Goal: Information Seeking & Learning: Learn about a topic

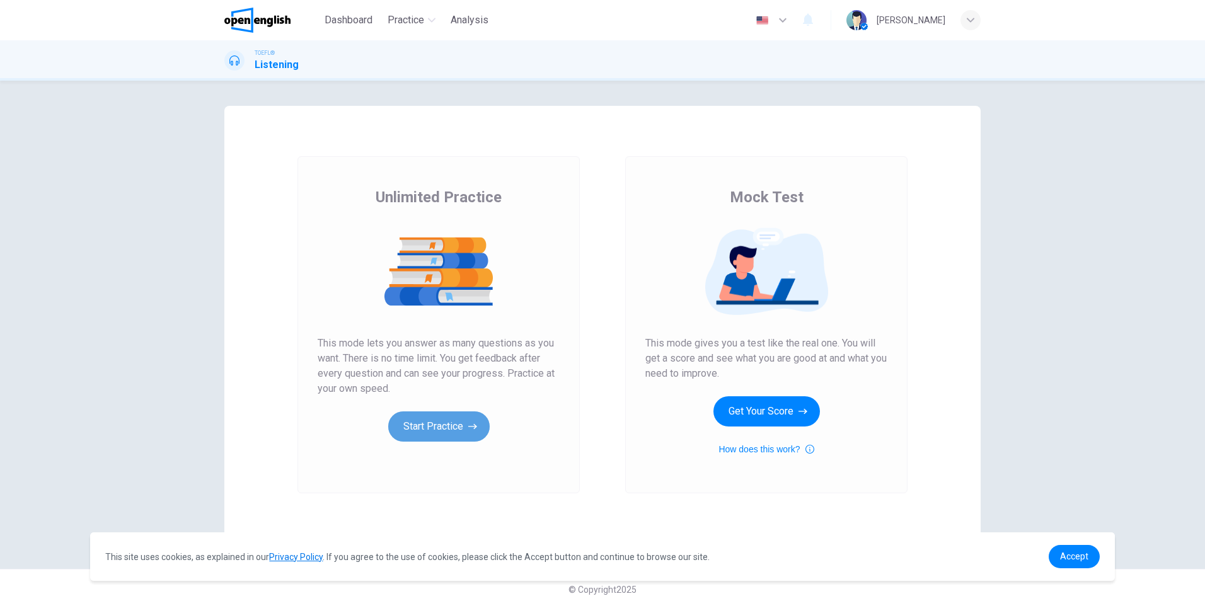
click at [434, 417] on button "Start Practice" at bounding box center [438, 427] width 101 height 30
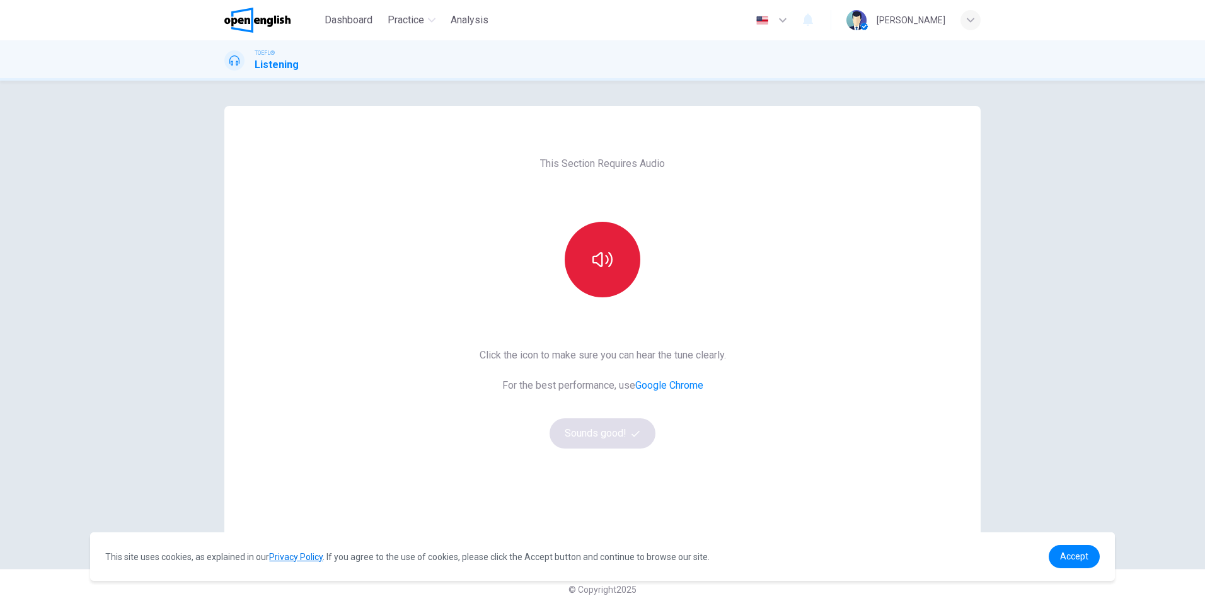
click at [609, 258] on button "button" at bounding box center [603, 260] width 76 height 76
click at [621, 440] on button "Sounds good!" at bounding box center [603, 433] width 106 height 30
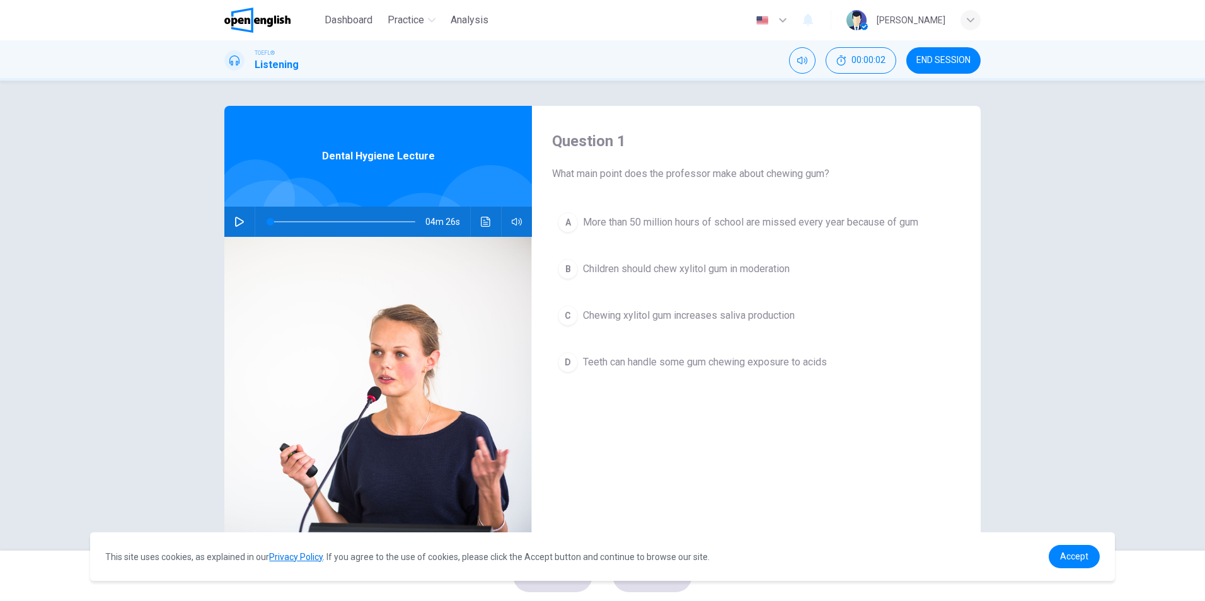
click at [234, 221] on icon "button" at bounding box center [239, 222] width 10 height 10
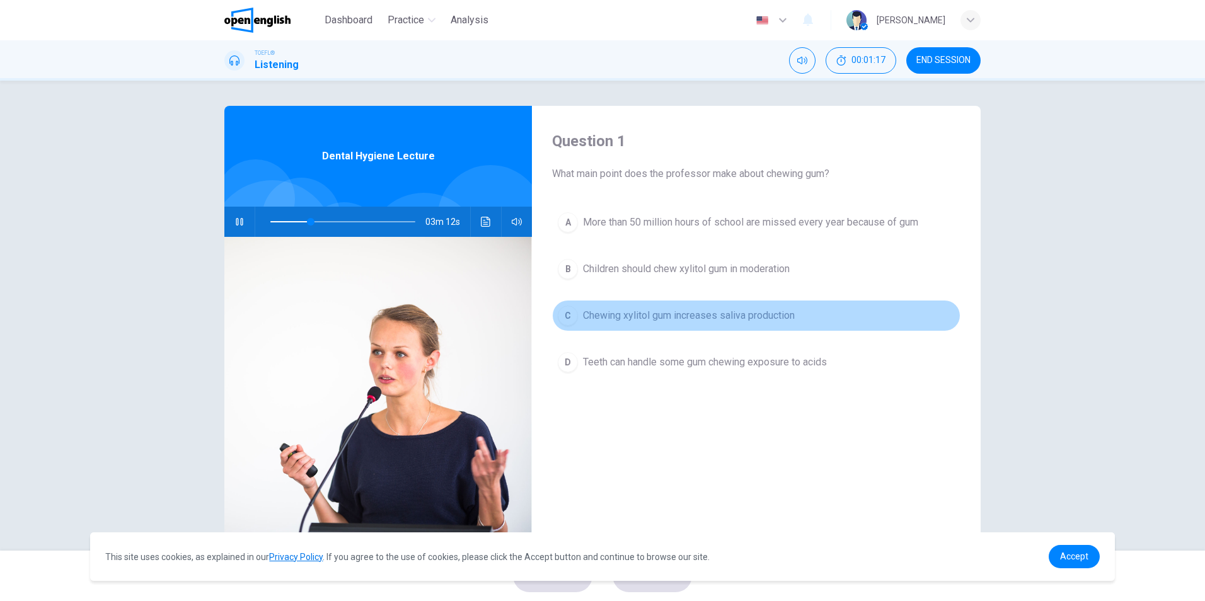
click at [583, 317] on span "Chewing xylitol gum increases saliva production" at bounding box center [689, 315] width 212 height 15
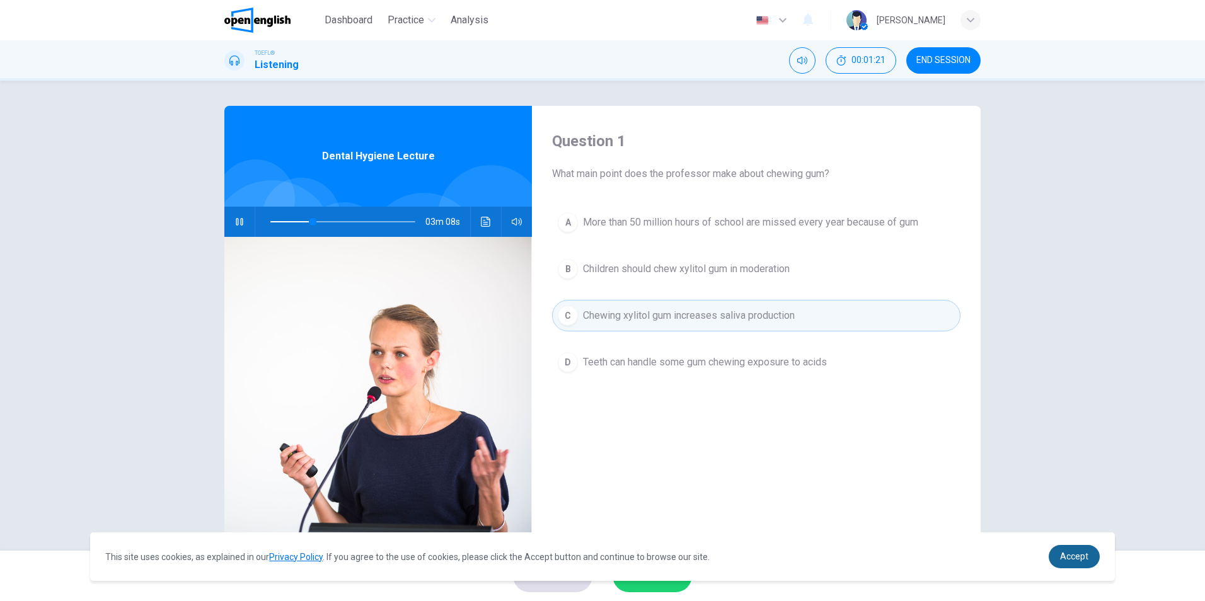
click at [1085, 560] on span "Accept" at bounding box center [1074, 556] width 28 height 10
click at [1077, 557] on span "Accept" at bounding box center [1074, 556] width 28 height 10
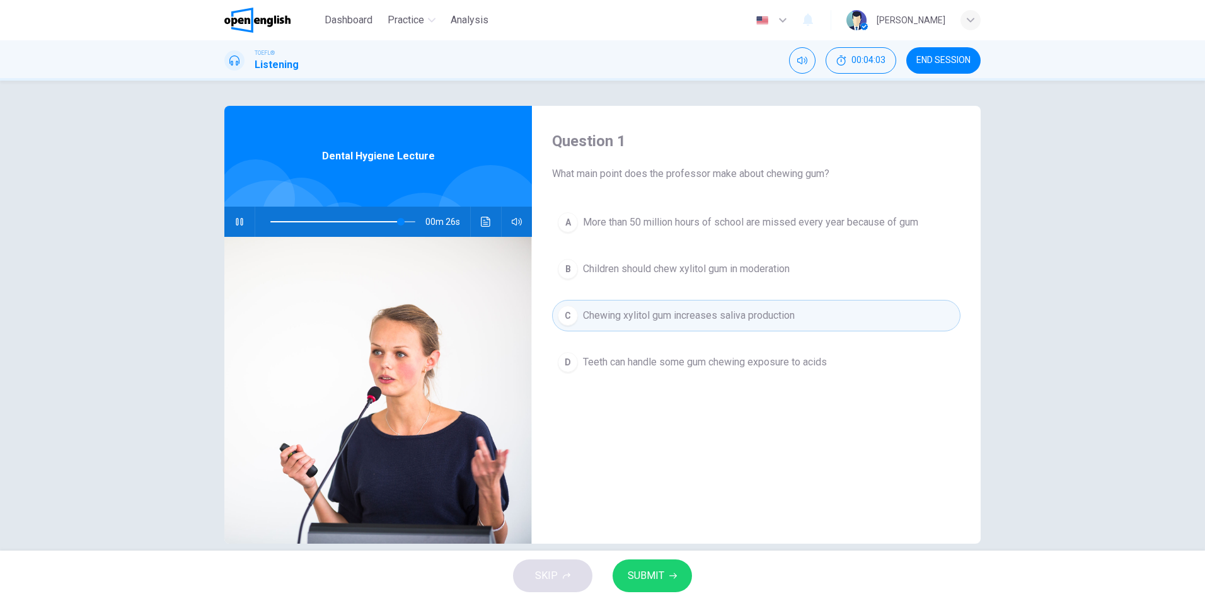
click at [880, 220] on span "More than 50 million hours of school are missed every year because of gum" at bounding box center [750, 222] width 335 height 15
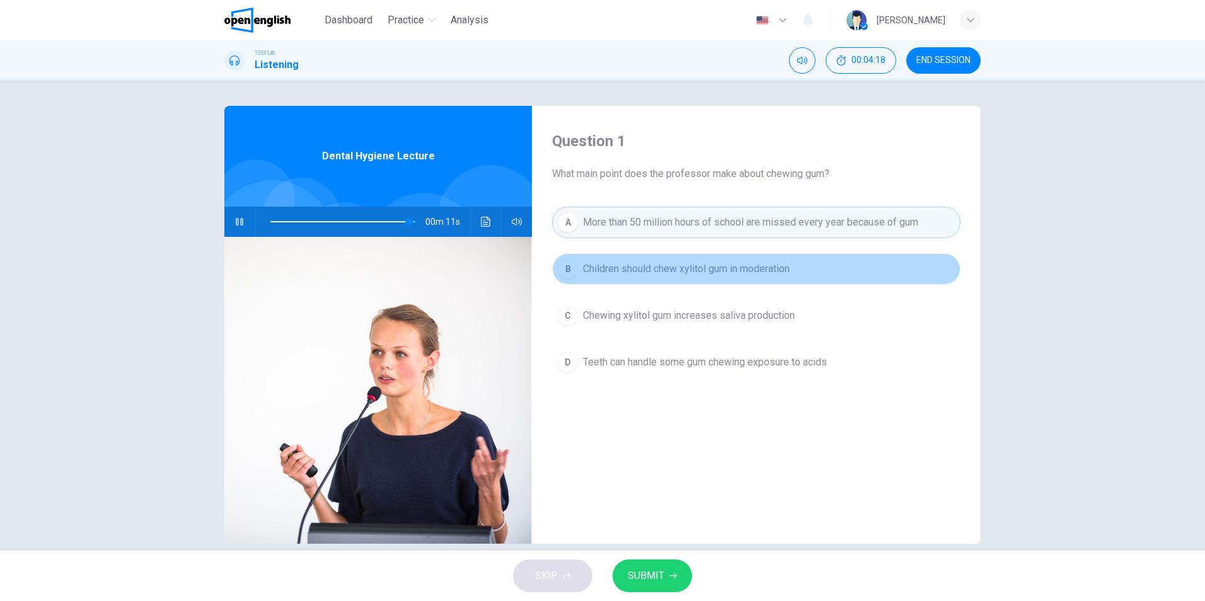
click at [664, 268] on span "Children should chew xylitol gum in moderation" at bounding box center [686, 269] width 207 height 15
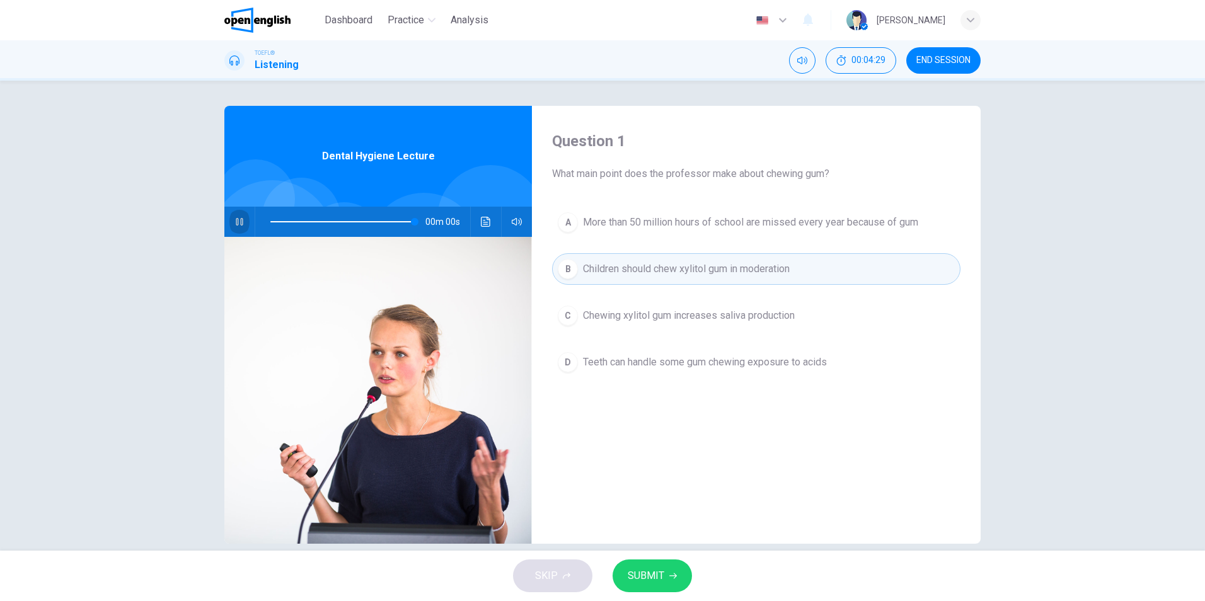
click at [237, 222] on icon "button" at bounding box center [239, 222] width 10 height 10
click at [485, 224] on icon "Click to see the audio transcription" at bounding box center [485, 222] width 9 height 10
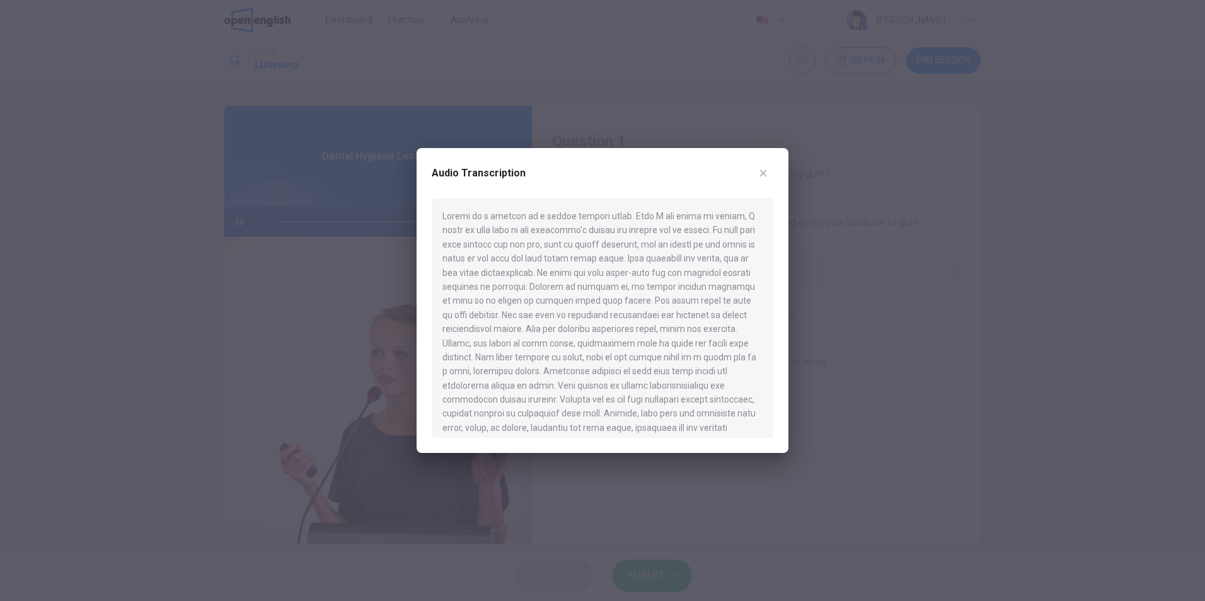
drag, startPoint x: 481, startPoint y: 212, endPoint x: 632, endPoint y: 212, distance: 150.6
click at [632, 212] on div at bounding box center [603, 318] width 342 height 239
click at [762, 171] on icon "button" at bounding box center [763, 173] width 7 height 7
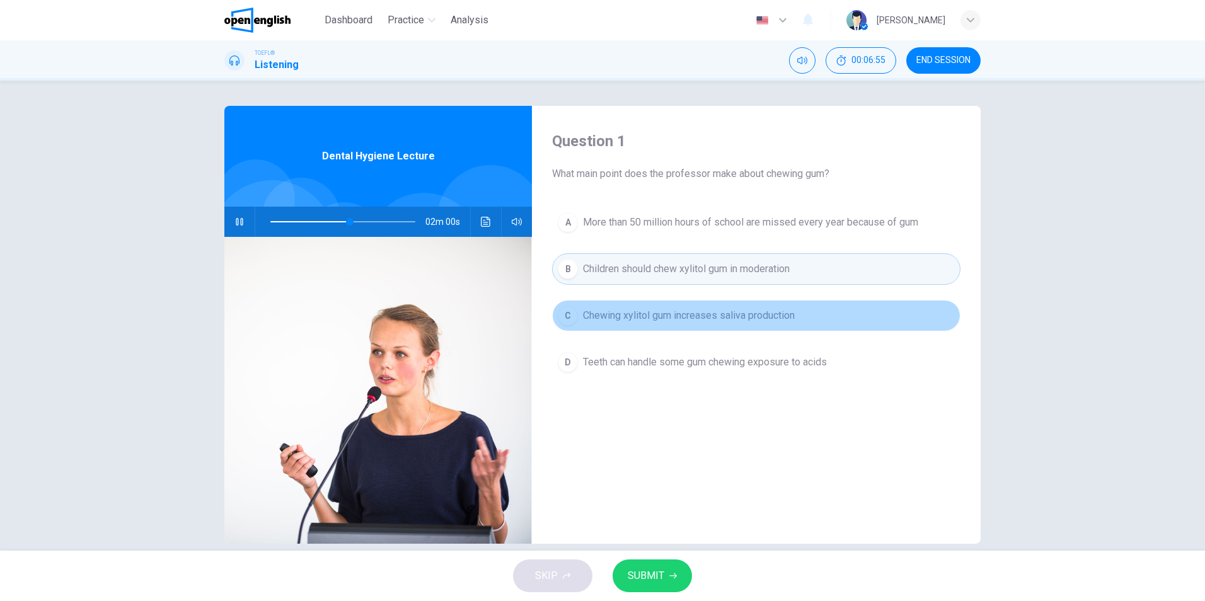
click at [692, 318] on span "Chewing xylitol gum increases saliva production" at bounding box center [689, 315] width 212 height 15
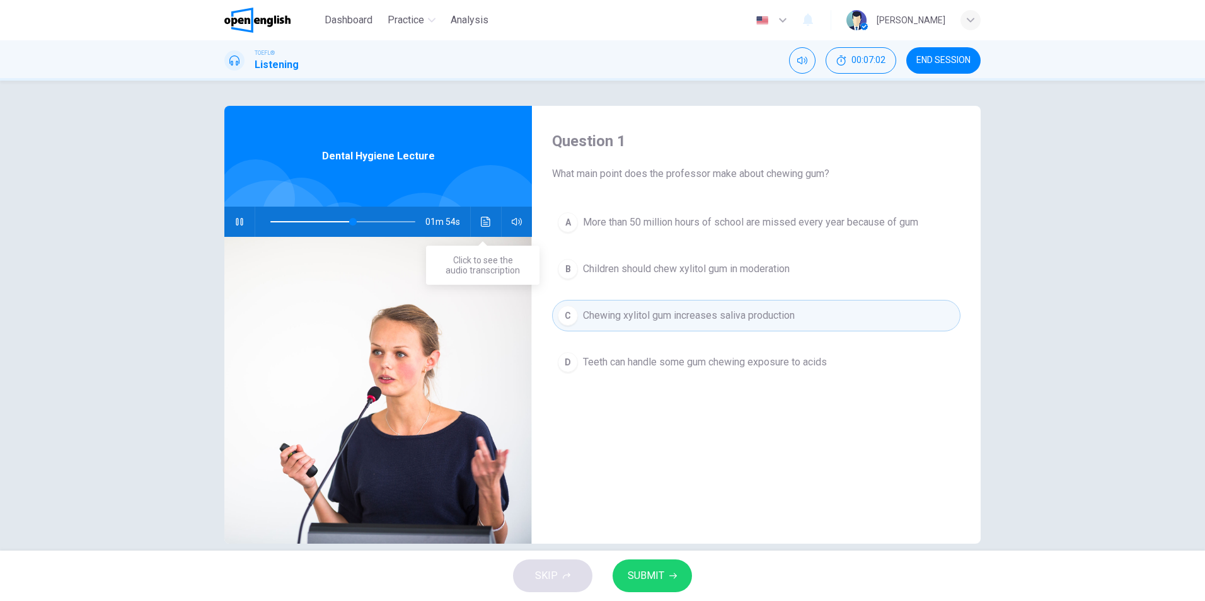
click at [481, 222] on icon "Click to see the audio transcription" at bounding box center [485, 222] width 9 height 10
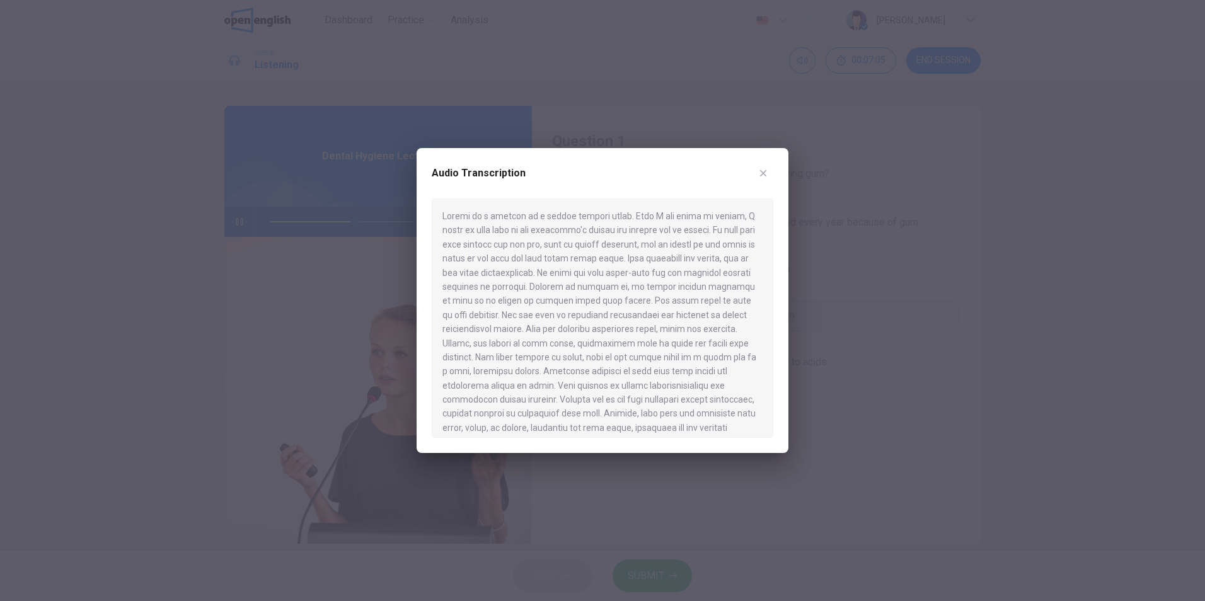
scroll to position [63, 0]
drag, startPoint x: 492, startPoint y: 337, endPoint x: 647, endPoint y: 342, distance: 154.5
click at [647, 342] on div at bounding box center [603, 318] width 342 height 239
click at [764, 172] on icon "button" at bounding box center [763, 173] width 7 height 7
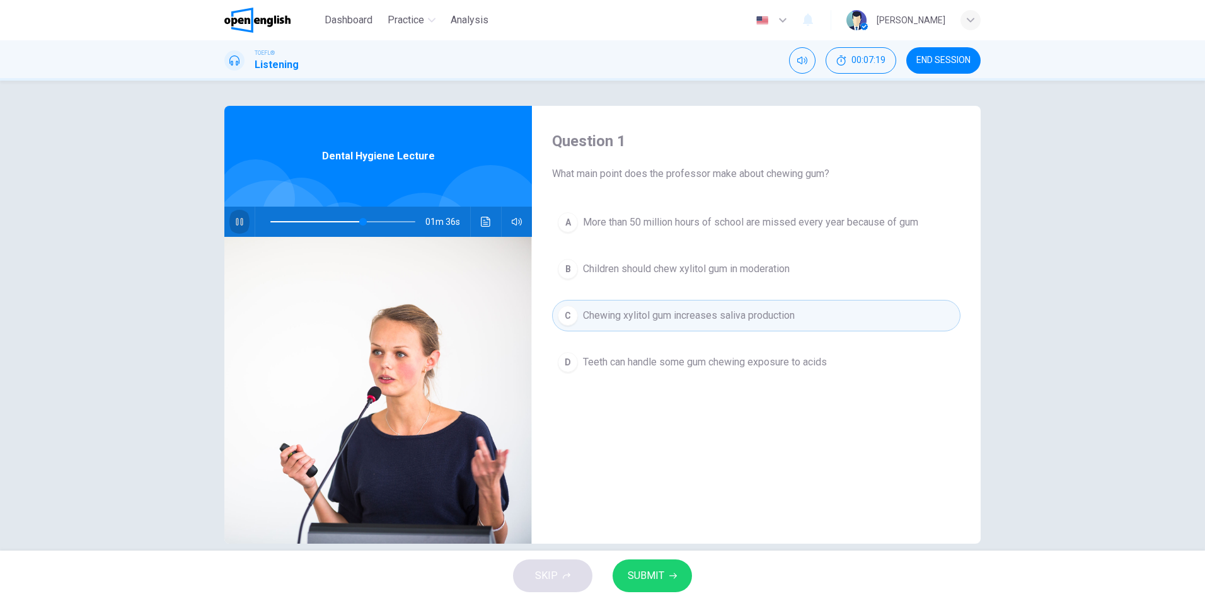
click at [236, 222] on icon "button" at bounding box center [239, 222] width 10 height 10
click at [238, 224] on icon "button" at bounding box center [239, 222] width 9 height 10
click at [647, 577] on span "SUBMIT" at bounding box center [646, 576] width 37 height 18
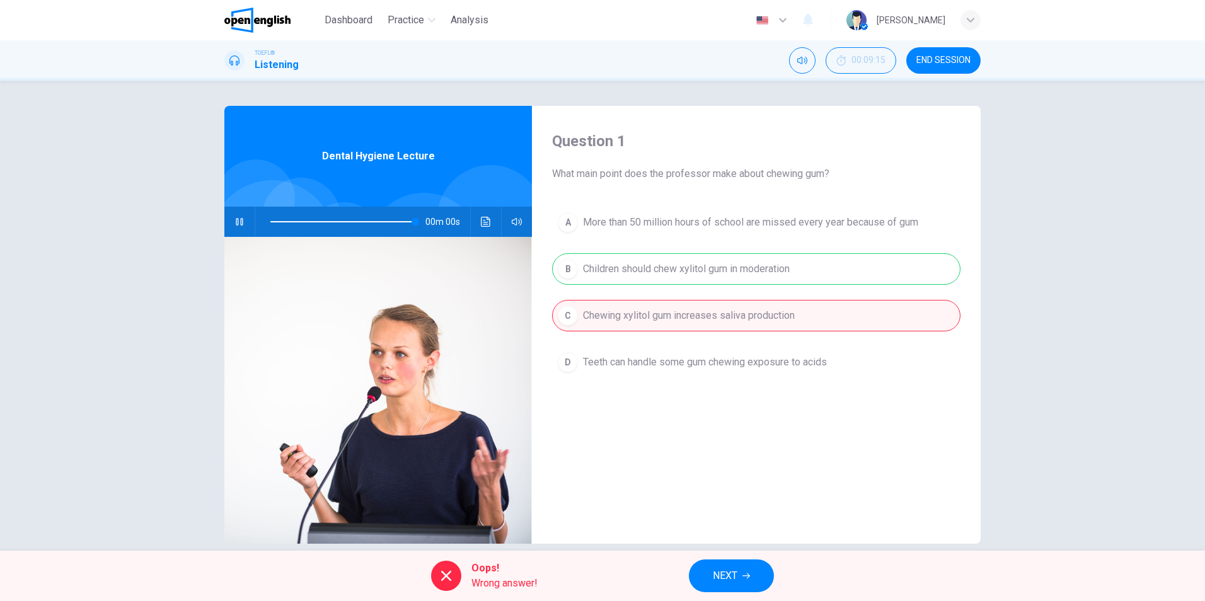
type input "*"
click at [713, 573] on span "NEXT" at bounding box center [725, 576] width 25 height 18
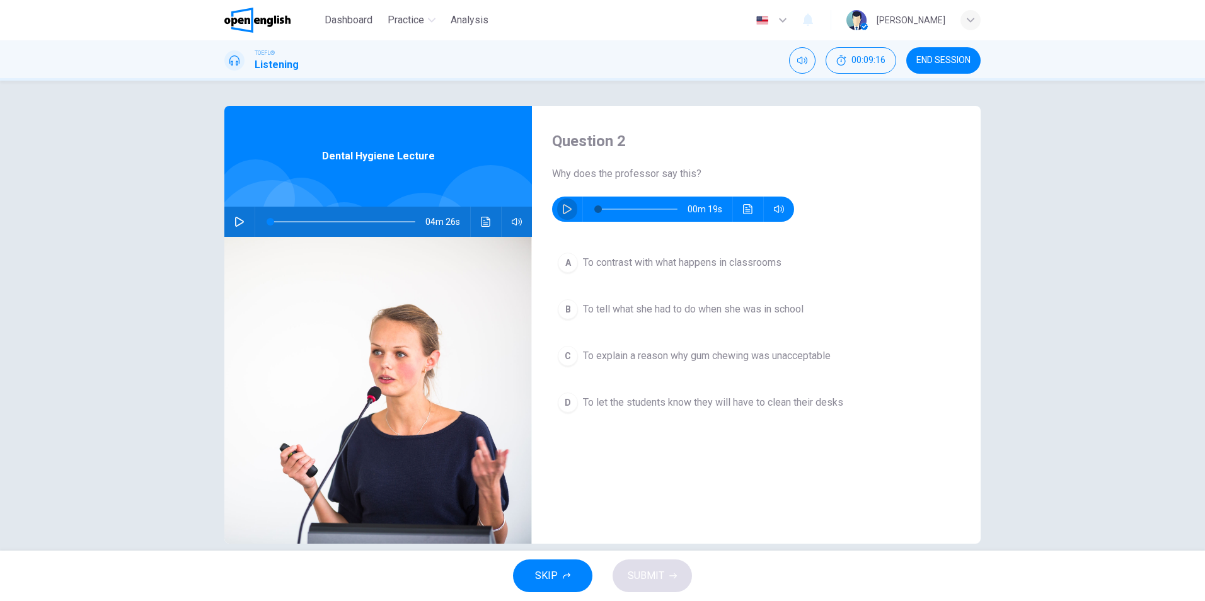
click at [563, 209] on icon "button" at bounding box center [567, 209] width 10 height 10
click at [564, 209] on icon "button" at bounding box center [567, 209] width 10 height 10
click at [613, 354] on span "To explain a reason why gum chewing was unacceptable" at bounding box center [707, 355] width 248 height 15
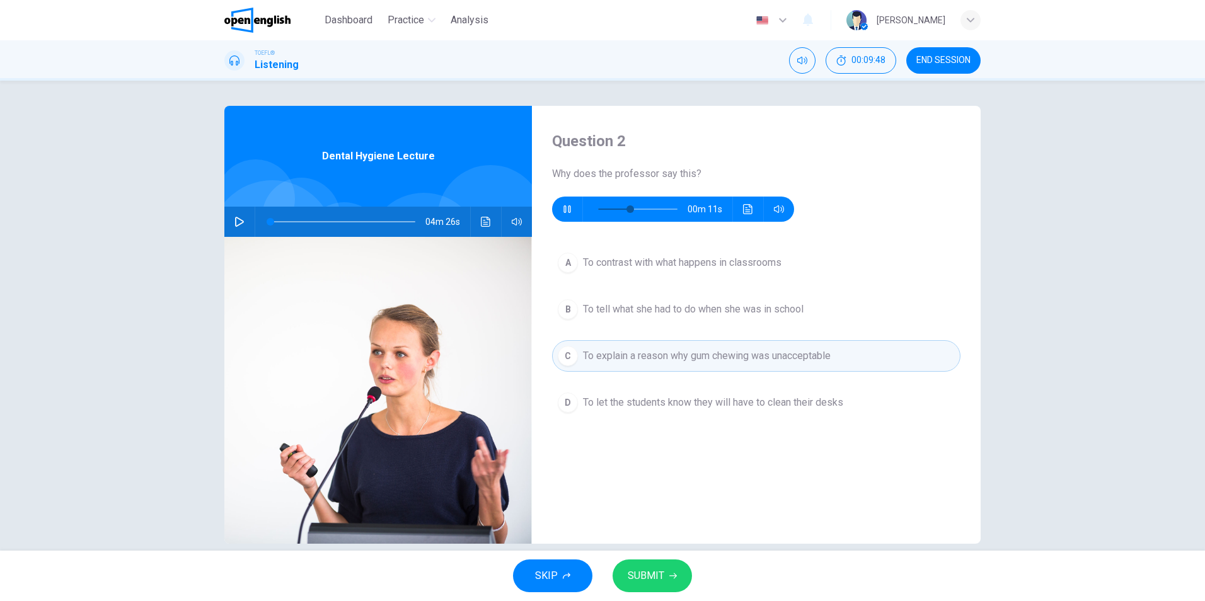
click at [632, 586] on button "SUBMIT" at bounding box center [652, 576] width 79 height 33
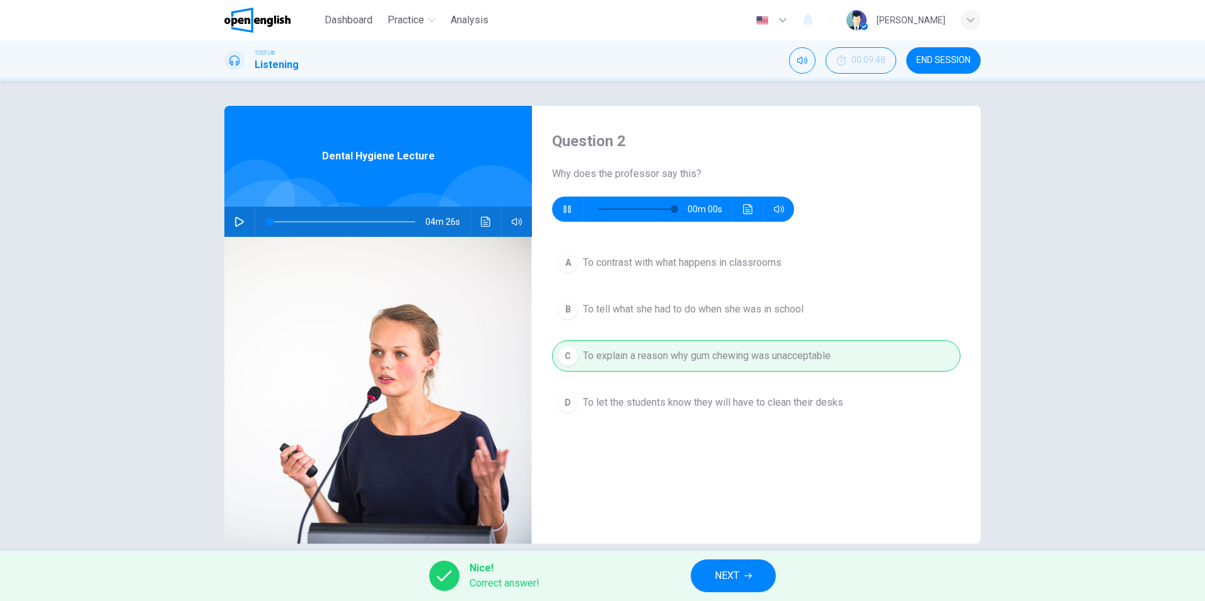
type input "*"
click at [702, 579] on button "NEXT" at bounding box center [733, 576] width 85 height 33
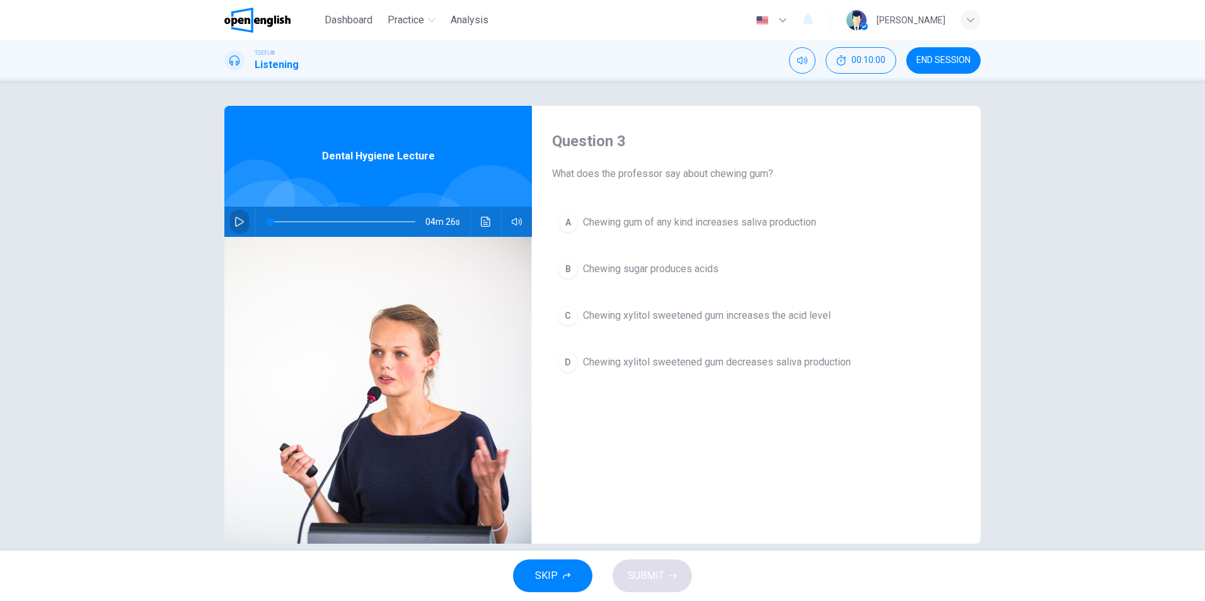
click at [234, 224] on icon "button" at bounding box center [239, 222] width 10 height 10
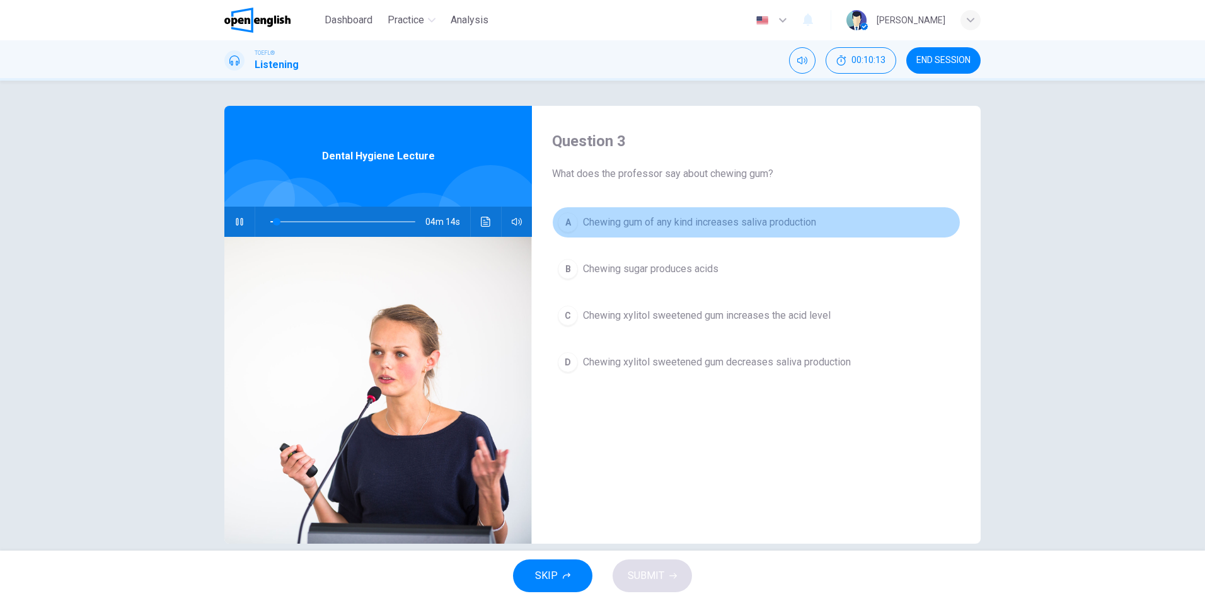
click at [725, 229] on span "Chewing gum of any kind increases saliva production" at bounding box center [699, 222] width 233 height 15
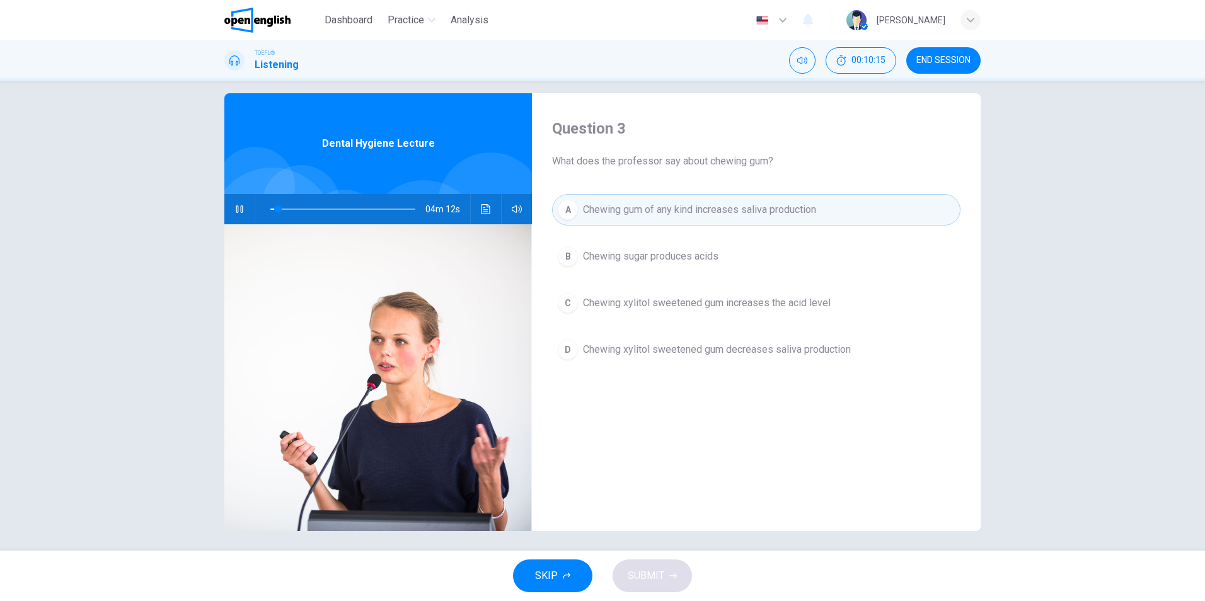
scroll to position [18, 0]
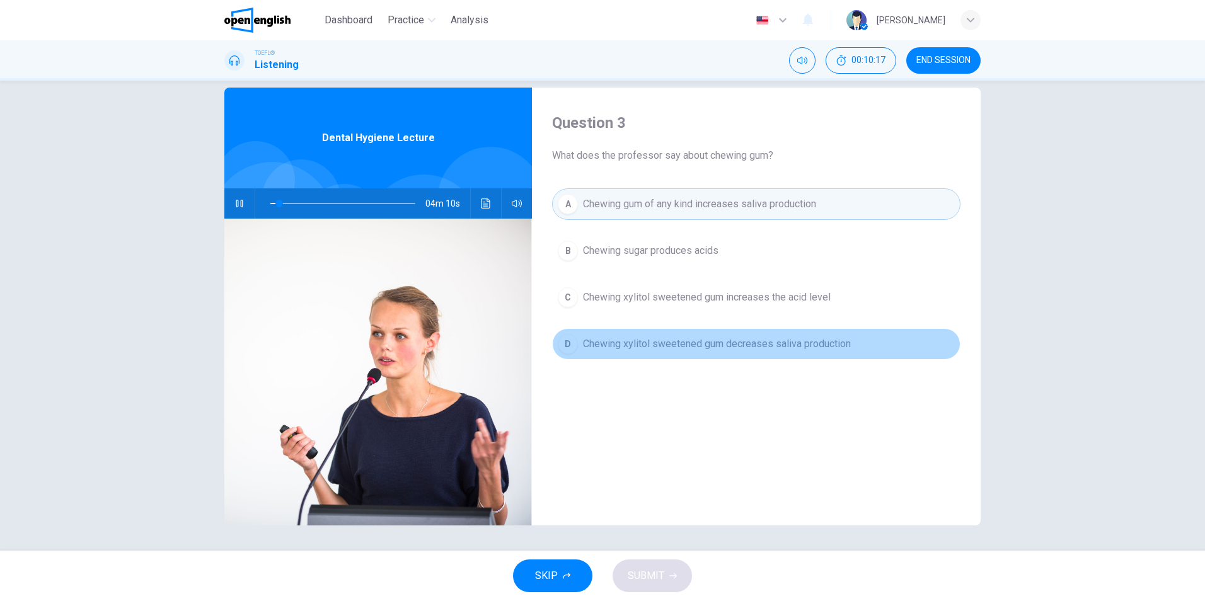
click at [629, 342] on span "Chewing xylitol sweetened gum decreases saliva production" at bounding box center [717, 344] width 268 height 15
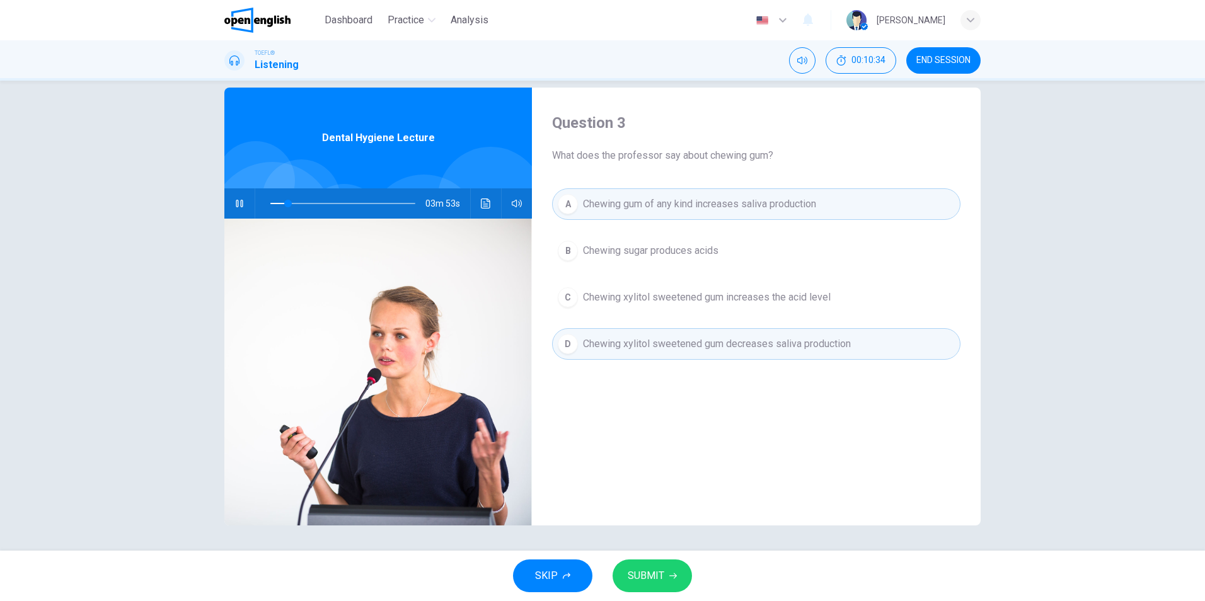
click at [681, 258] on span "Chewing sugar produces acids" at bounding box center [650, 250] width 135 height 15
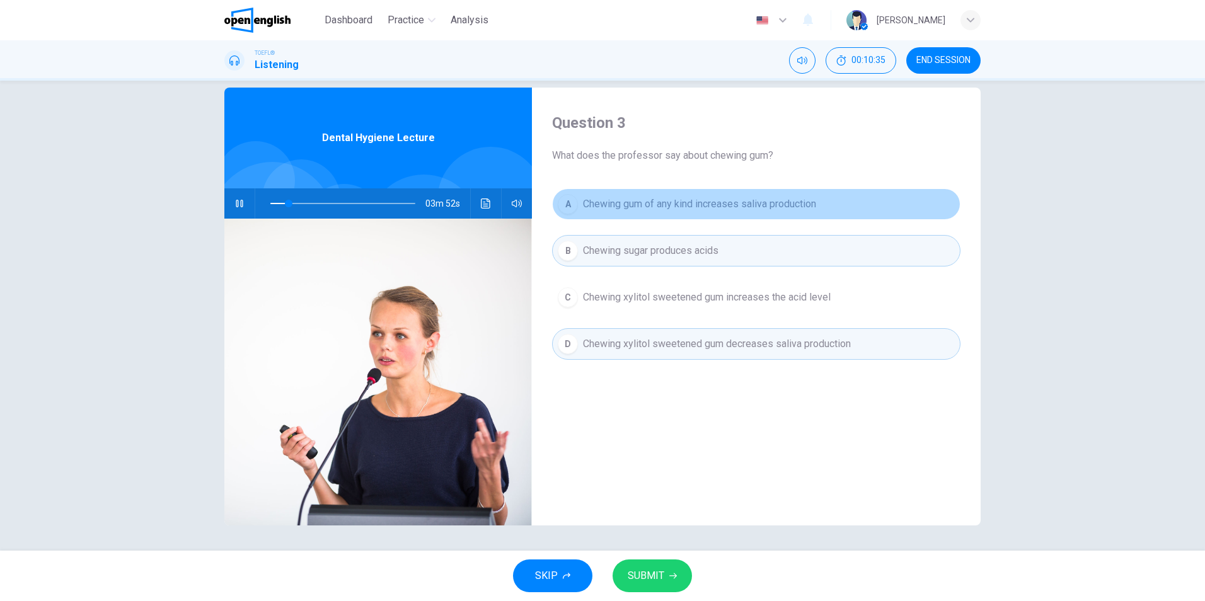
click at [655, 202] on span "Chewing gum of any kind increases saliva production" at bounding box center [699, 204] width 233 height 15
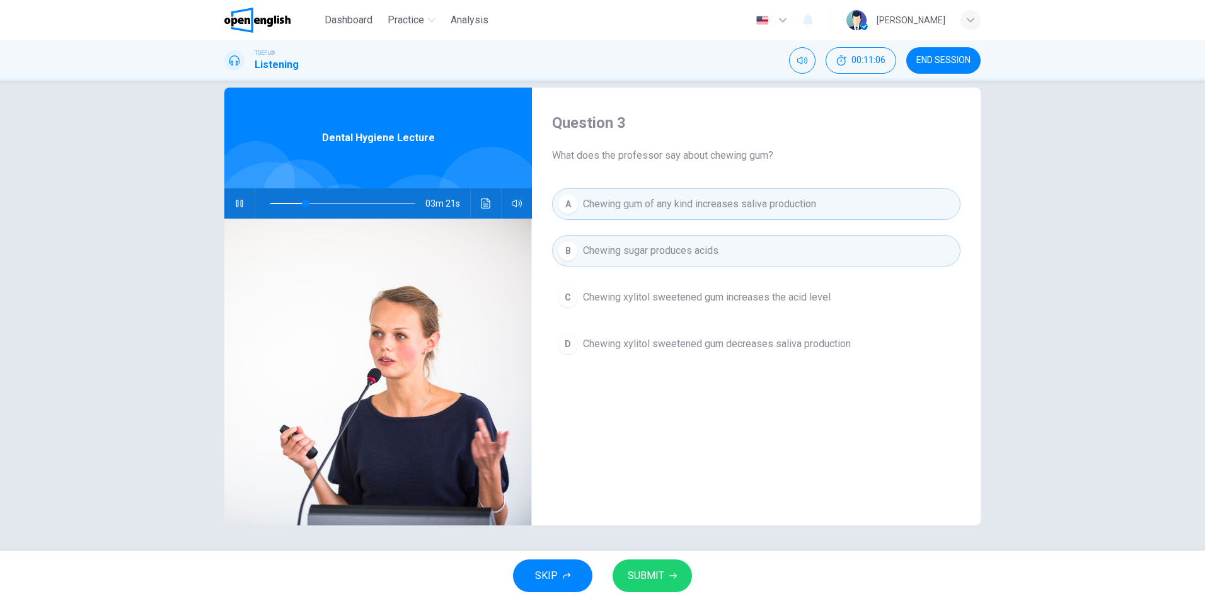
click at [656, 577] on span "SUBMIT" at bounding box center [646, 576] width 37 height 18
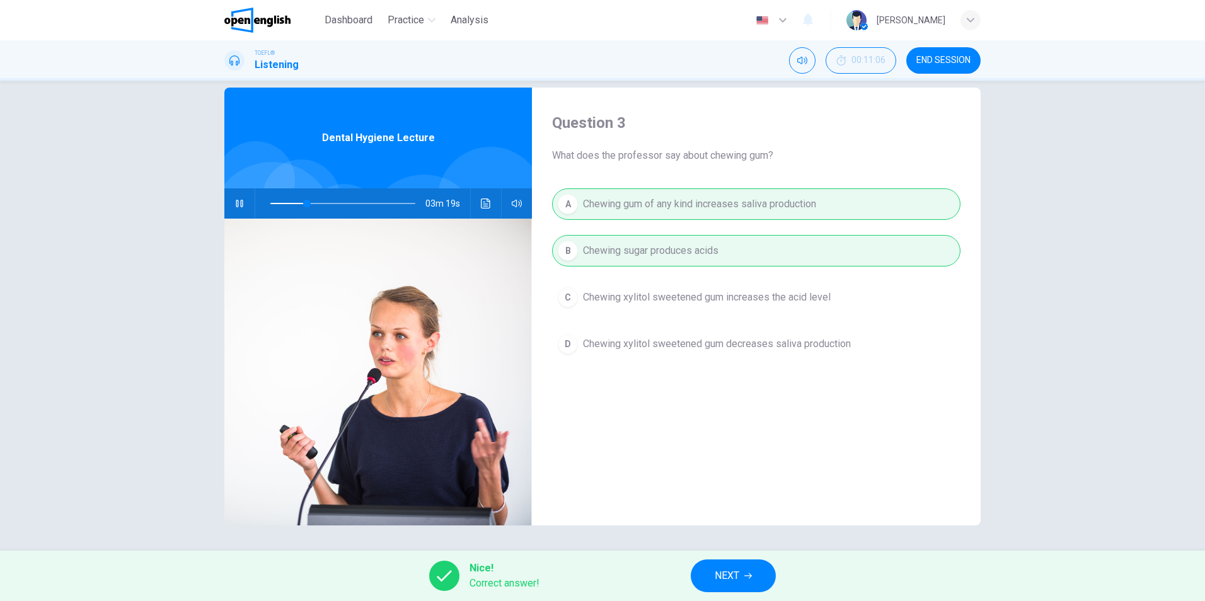
click at [725, 585] on button "NEXT" at bounding box center [733, 576] width 85 height 33
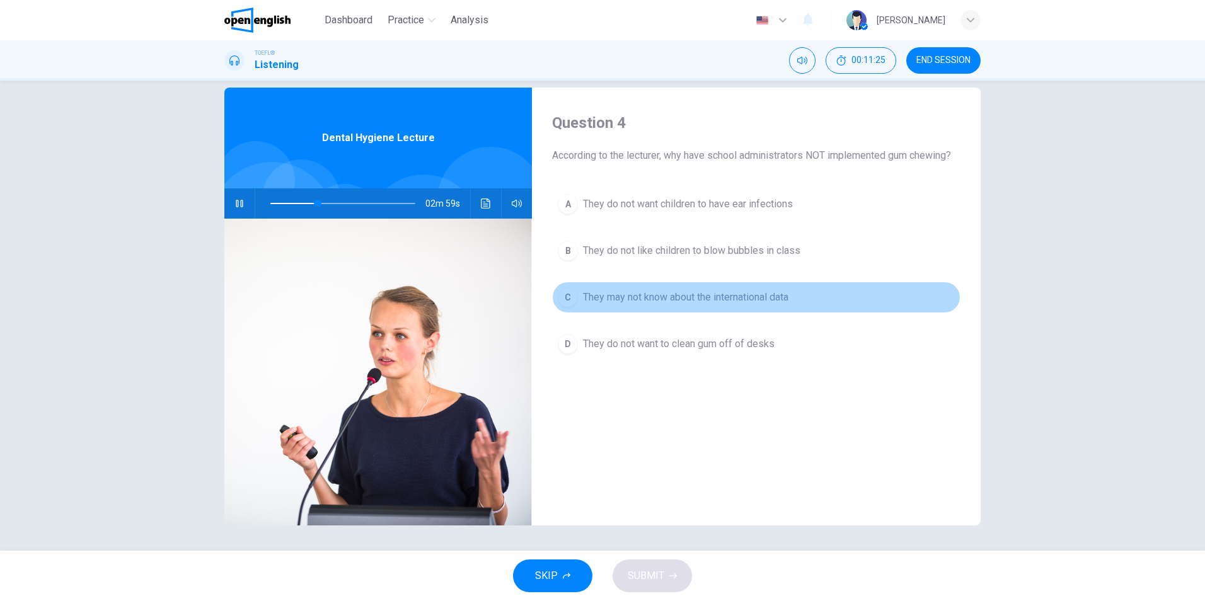
click at [711, 301] on span "They may not know about the international data" at bounding box center [685, 297] width 205 height 15
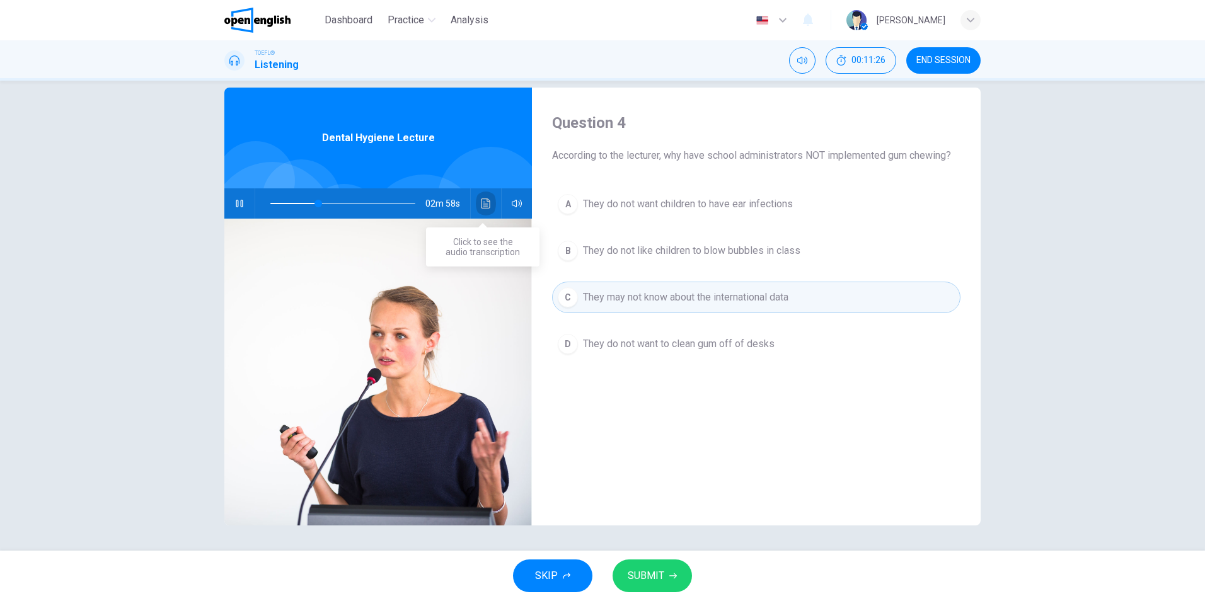
click at [481, 204] on icon "Click to see the audio transcription" at bounding box center [486, 204] width 10 height 10
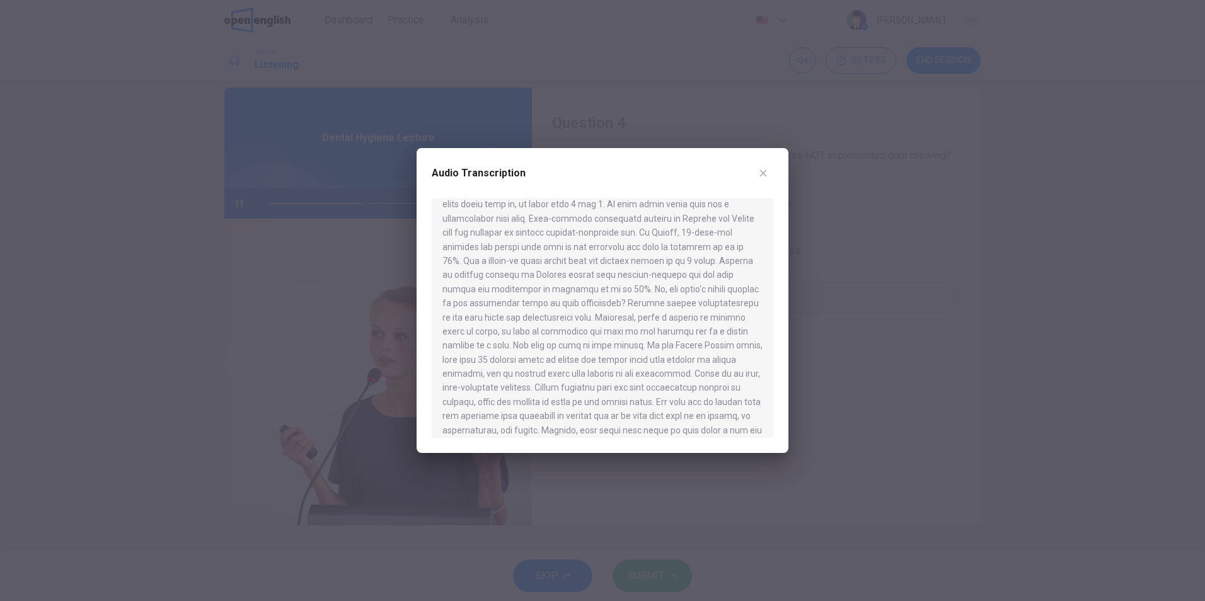
scroll to position [374, 0]
click at [762, 171] on icon "button" at bounding box center [763, 173] width 10 height 10
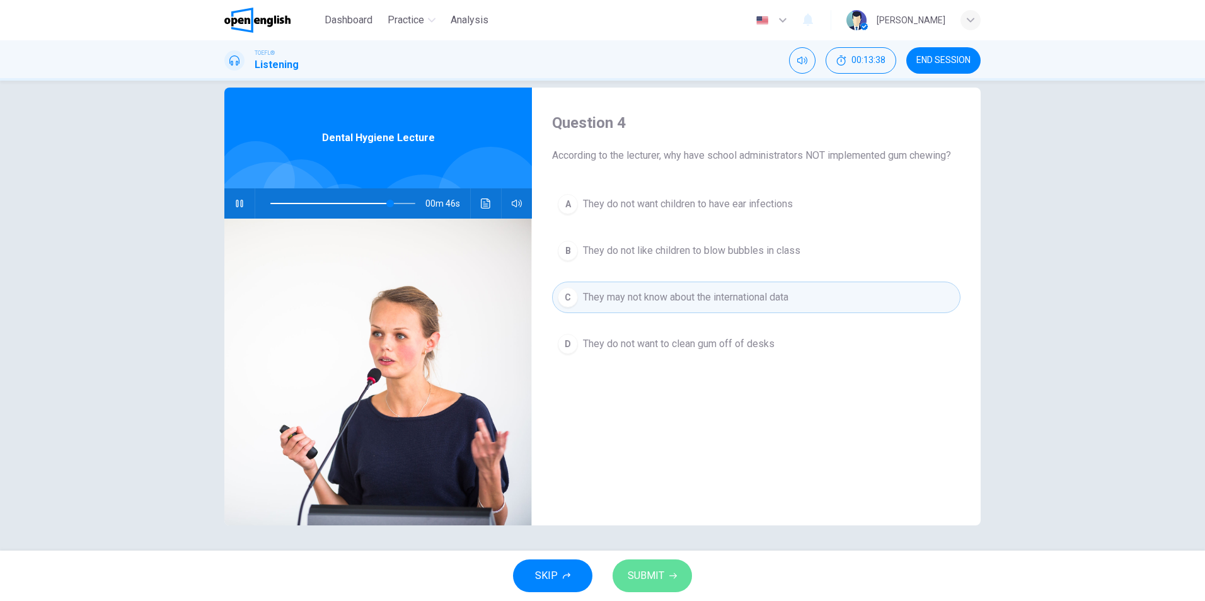
click at [657, 575] on span "SUBMIT" at bounding box center [646, 576] width 37 height 18
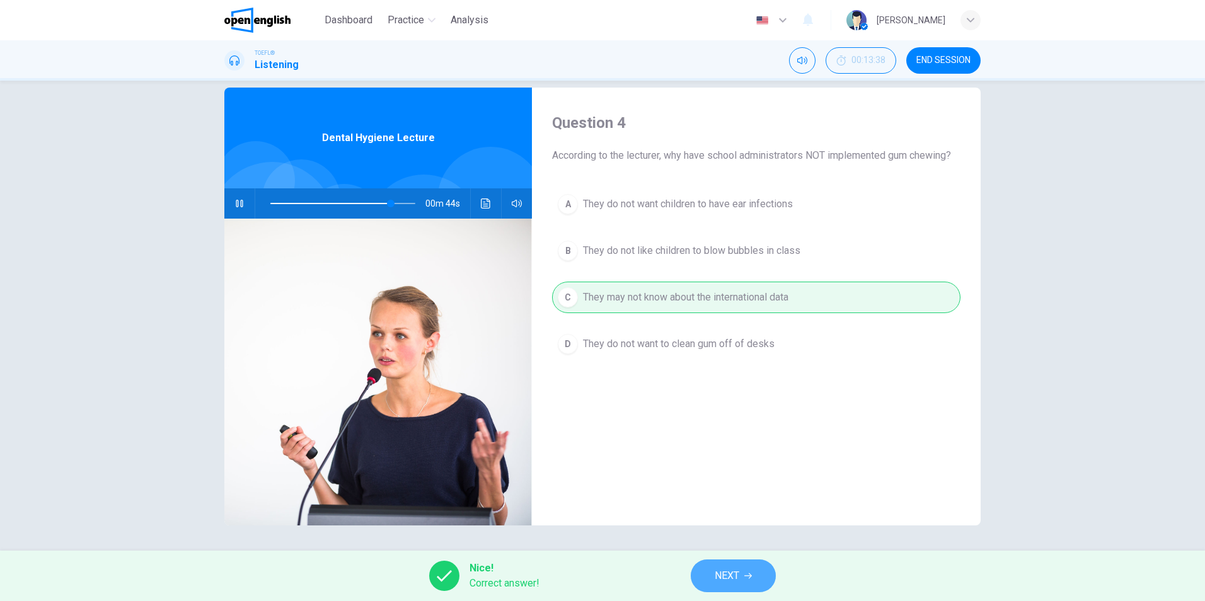
click at [711, 570] on button "NEXT" at bounding box center [733, 576] width 85 height 33
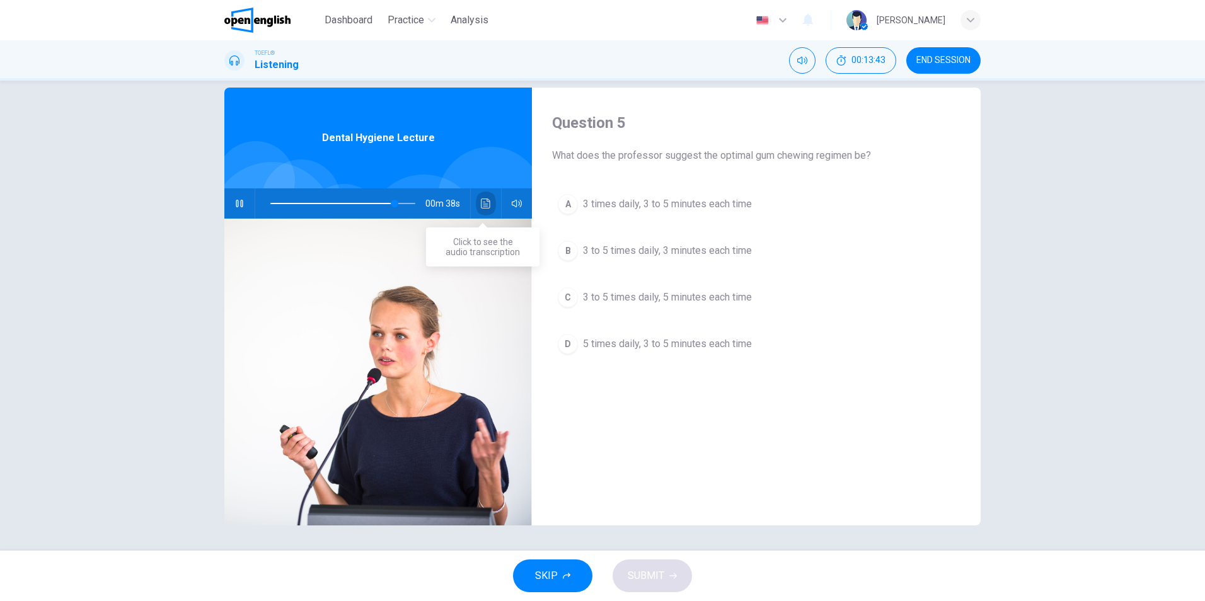
click at [483, 202] on icon "Click to see the audio transcription" at bounding box center [486, 204] width 10 height 10
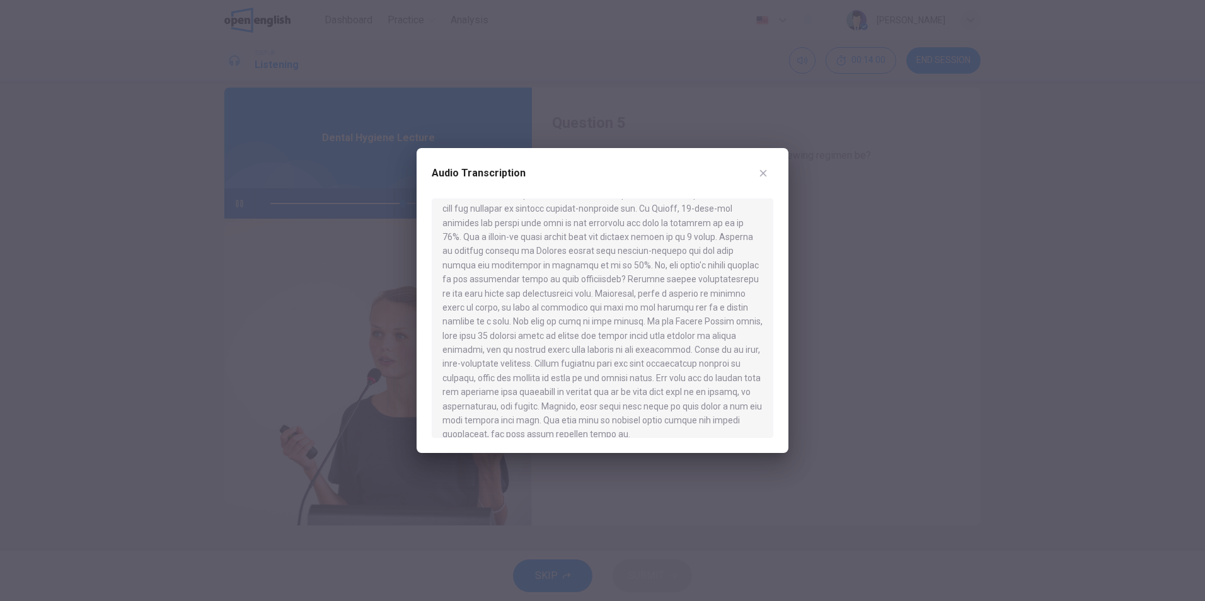
click at [877, 306] on div at bounding box center [602, 300] width 1205 height 601
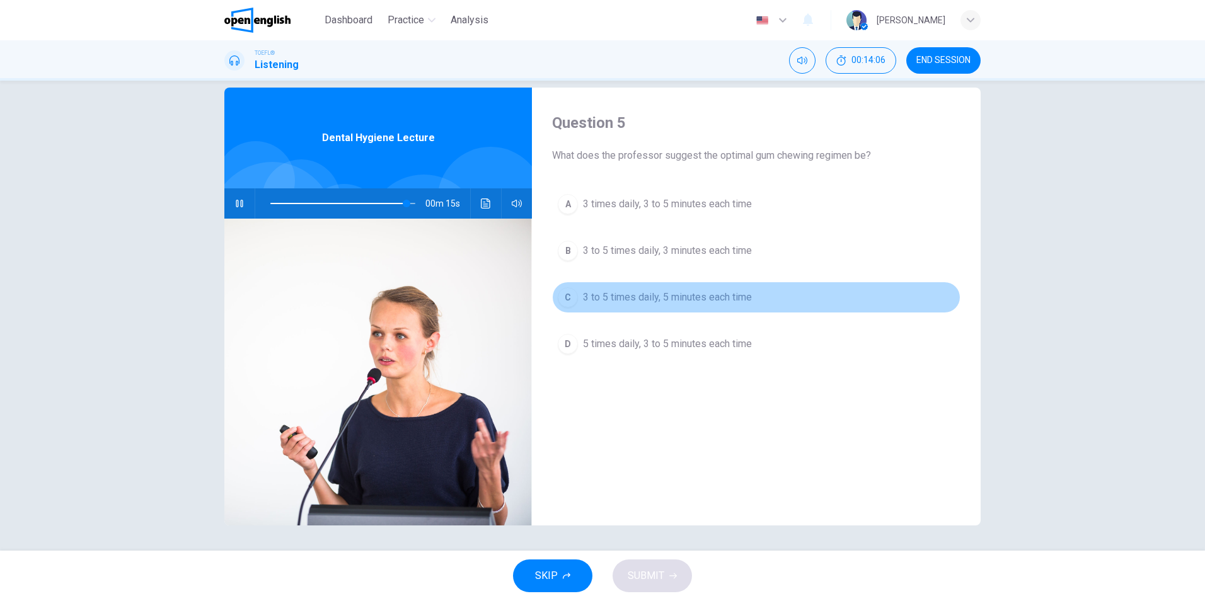
click at [639, 298] on span "3 to 5 times daily, 5 minutes each time" at bounding box center [667, 297] width 169 height 15
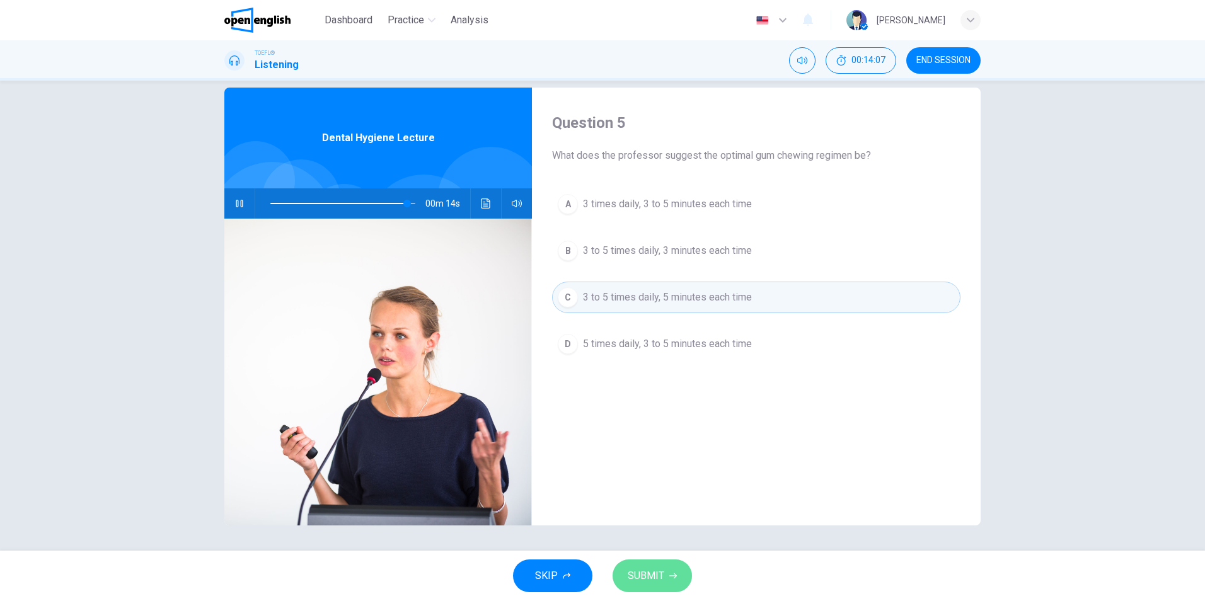
click at [647, 577] on span "SUBMIT" at bounding box center [646, 576] width 37 height 18
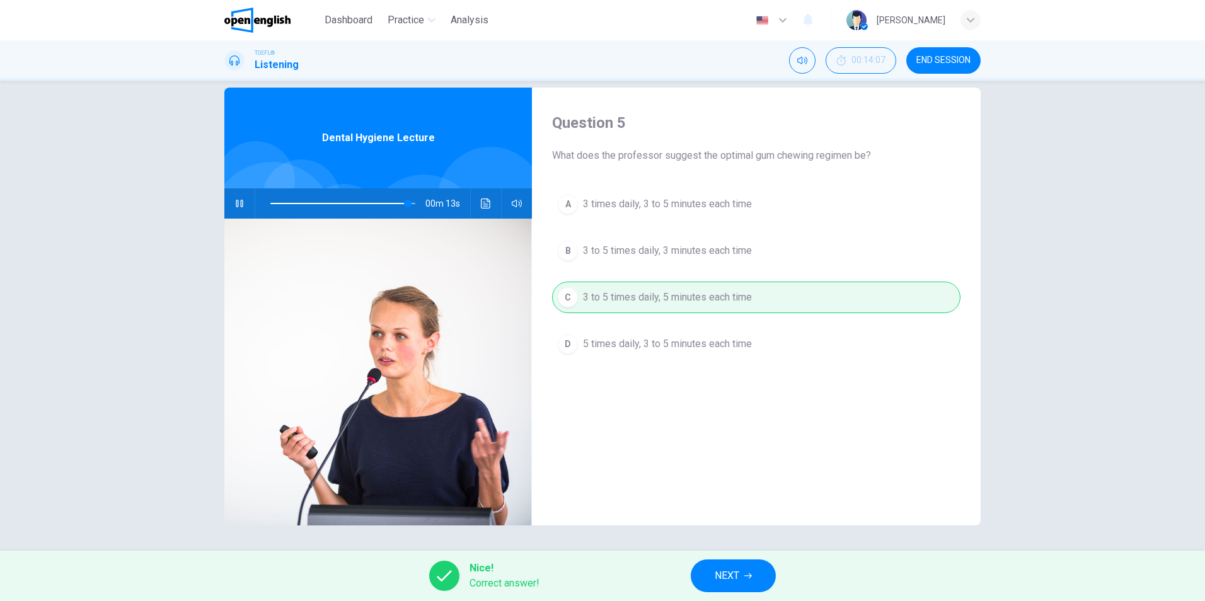
type input "**"
click at [708, 576] on button "NEXT" at bounding box center [733, 576] width 85 height 33
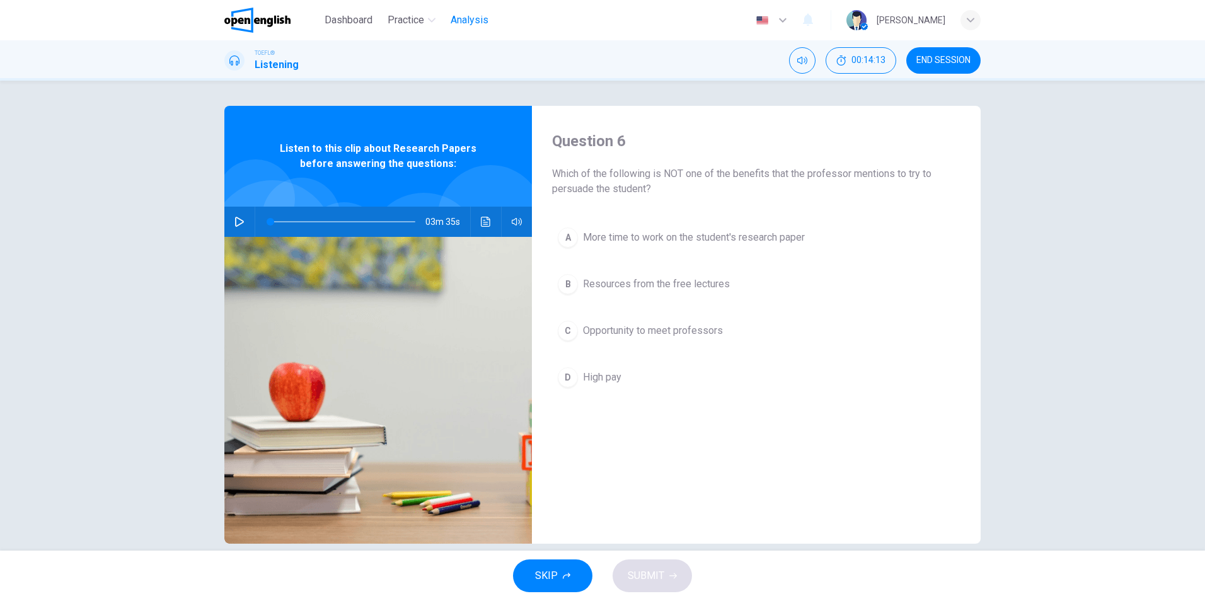
click at [463, 23] on span "Analysis" at bounding box center [470, 20] width 38 height 15
